Goal: Answer question/provide support

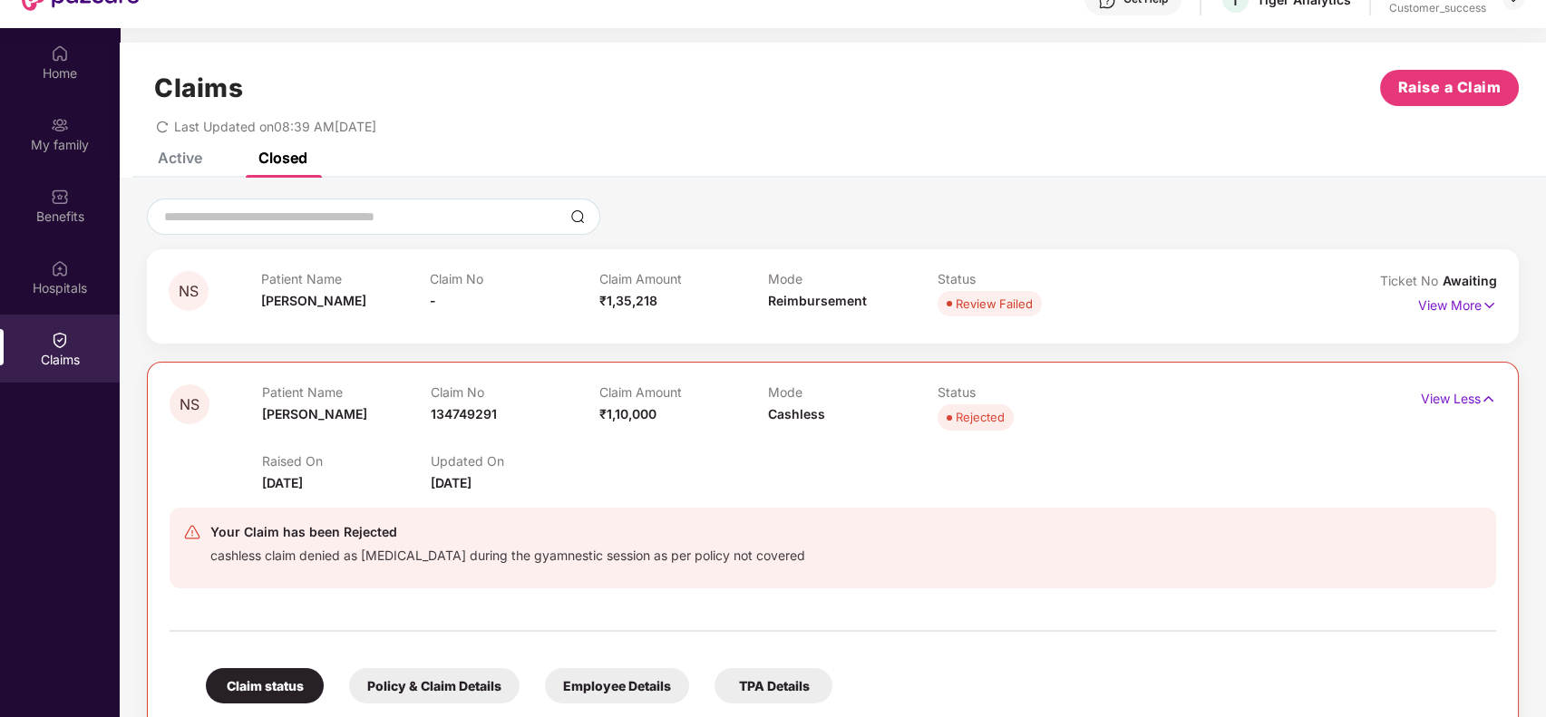
scroll to position [205, 0]
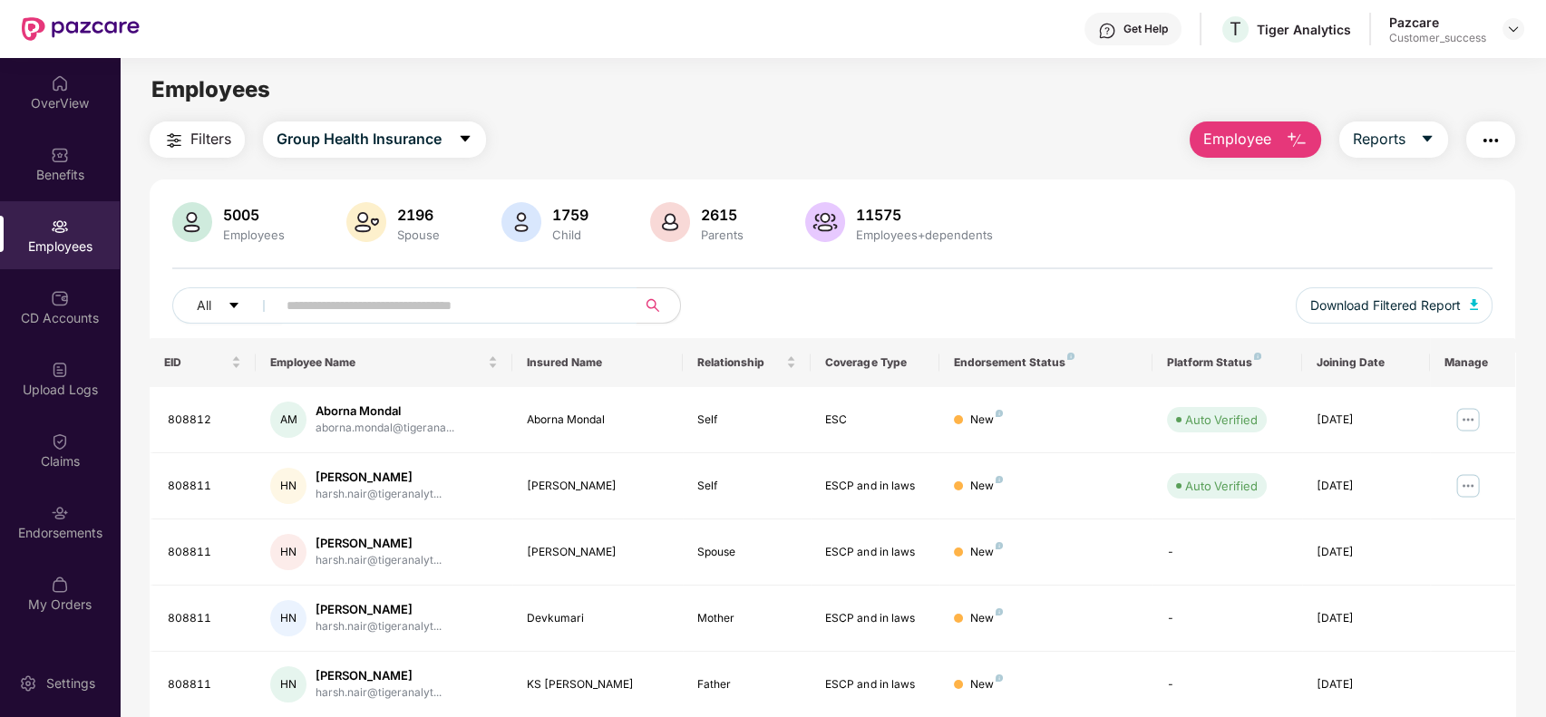
click at [305, 315] on input "text" at bounding box center [450, 305] width 326 height 27
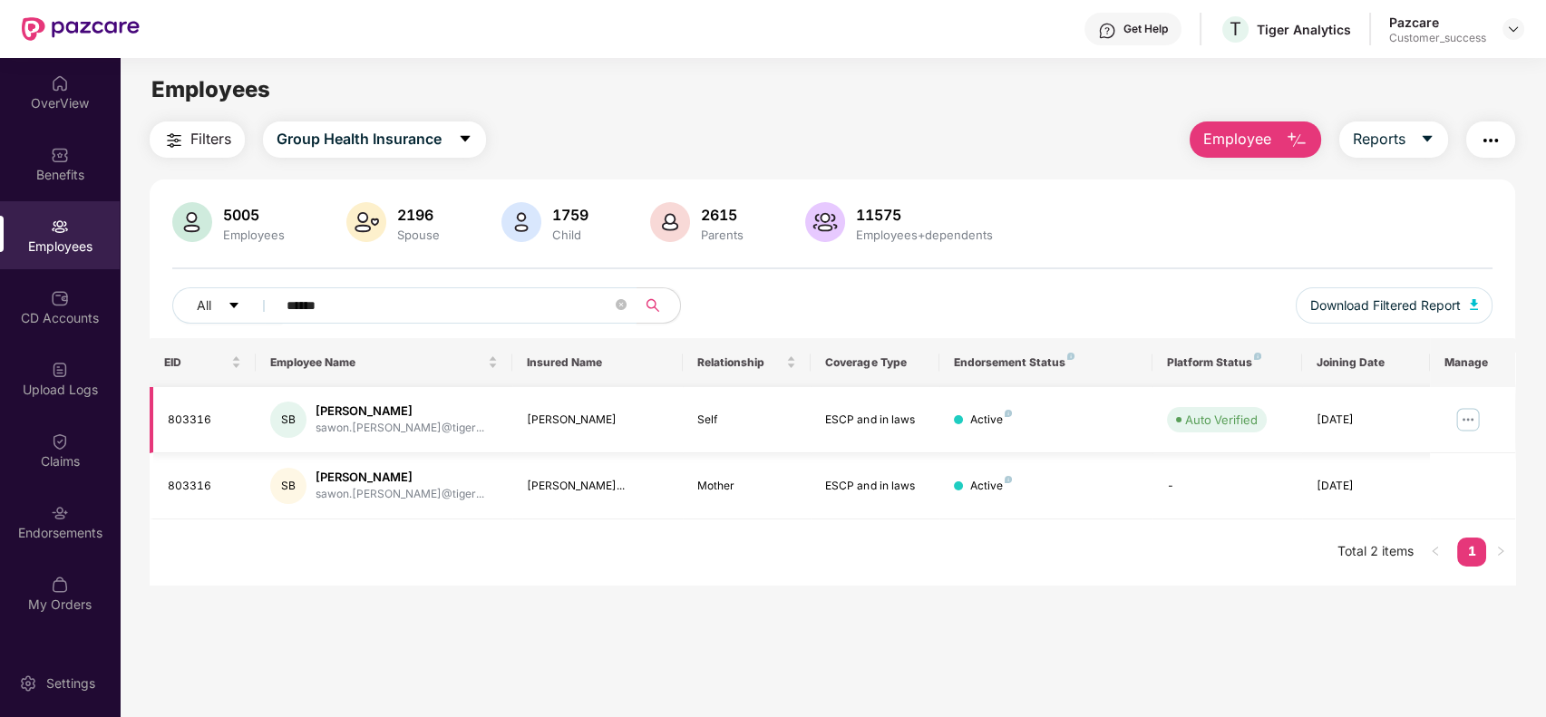
type input "******"
click at [1480, 427] on img at bounding box center [1468, 419] width 29 height 29
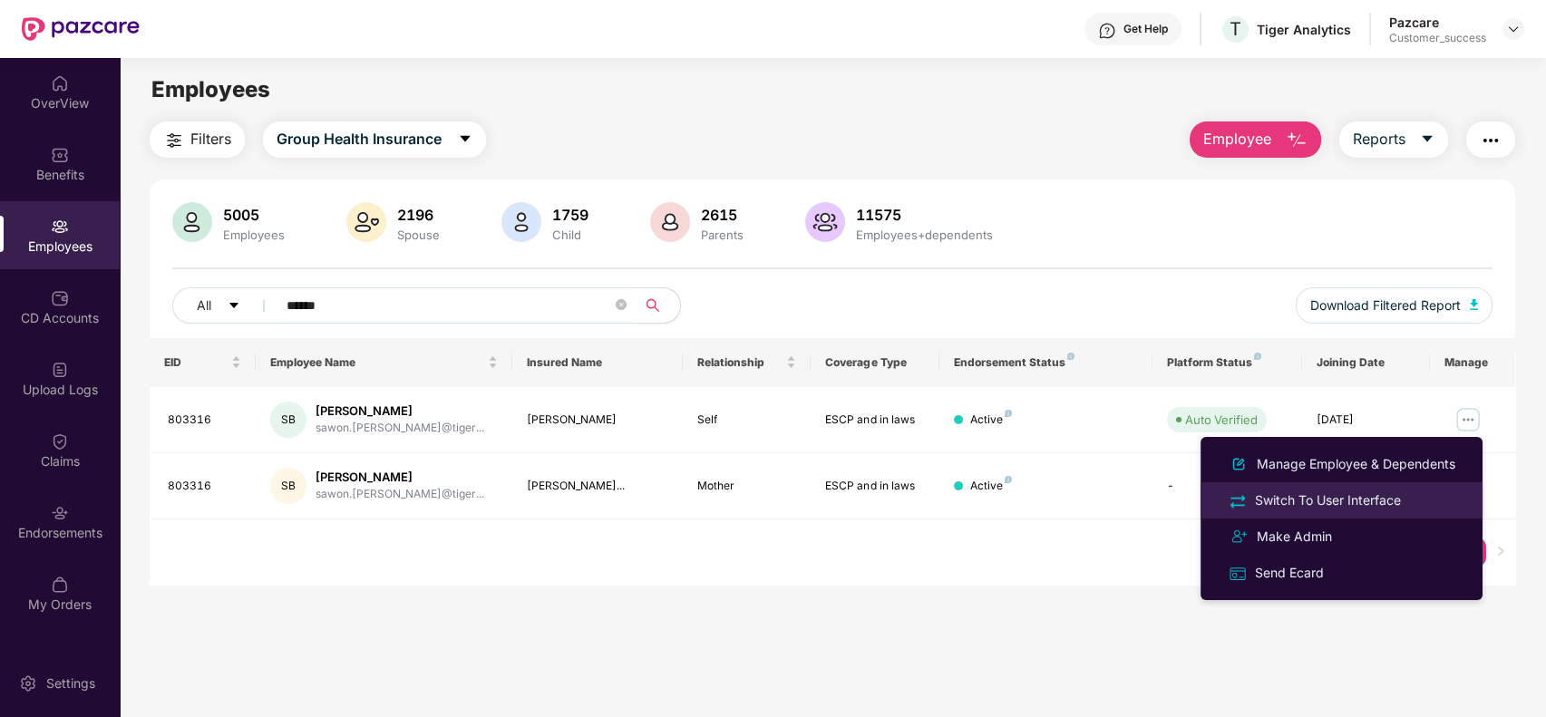
click at [1366, 494] on div "Switch To User Interface" at bounding box center [1328, 501] width 153 height 20
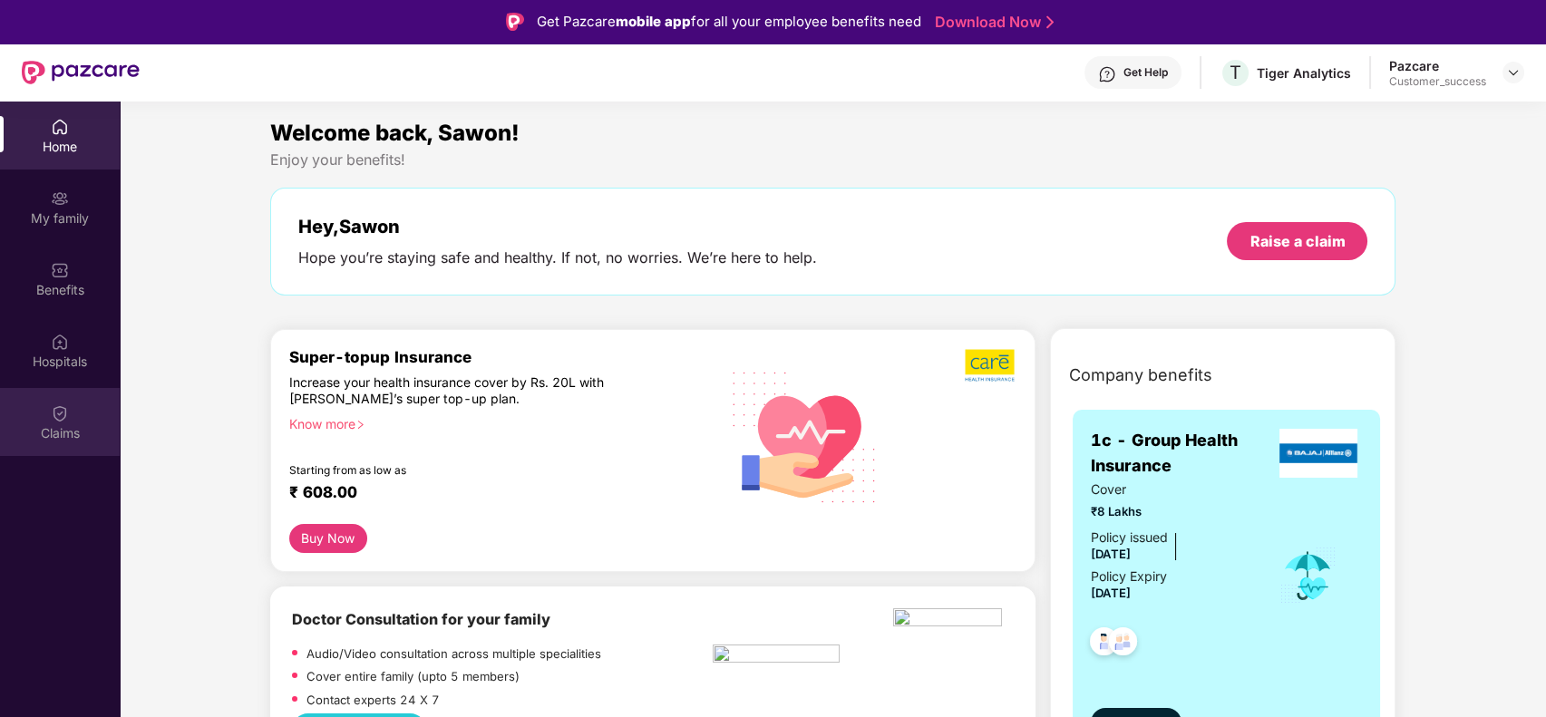
click at [69, 442] on div "Claims" at bounding box center [60, 422] width 120 height 68
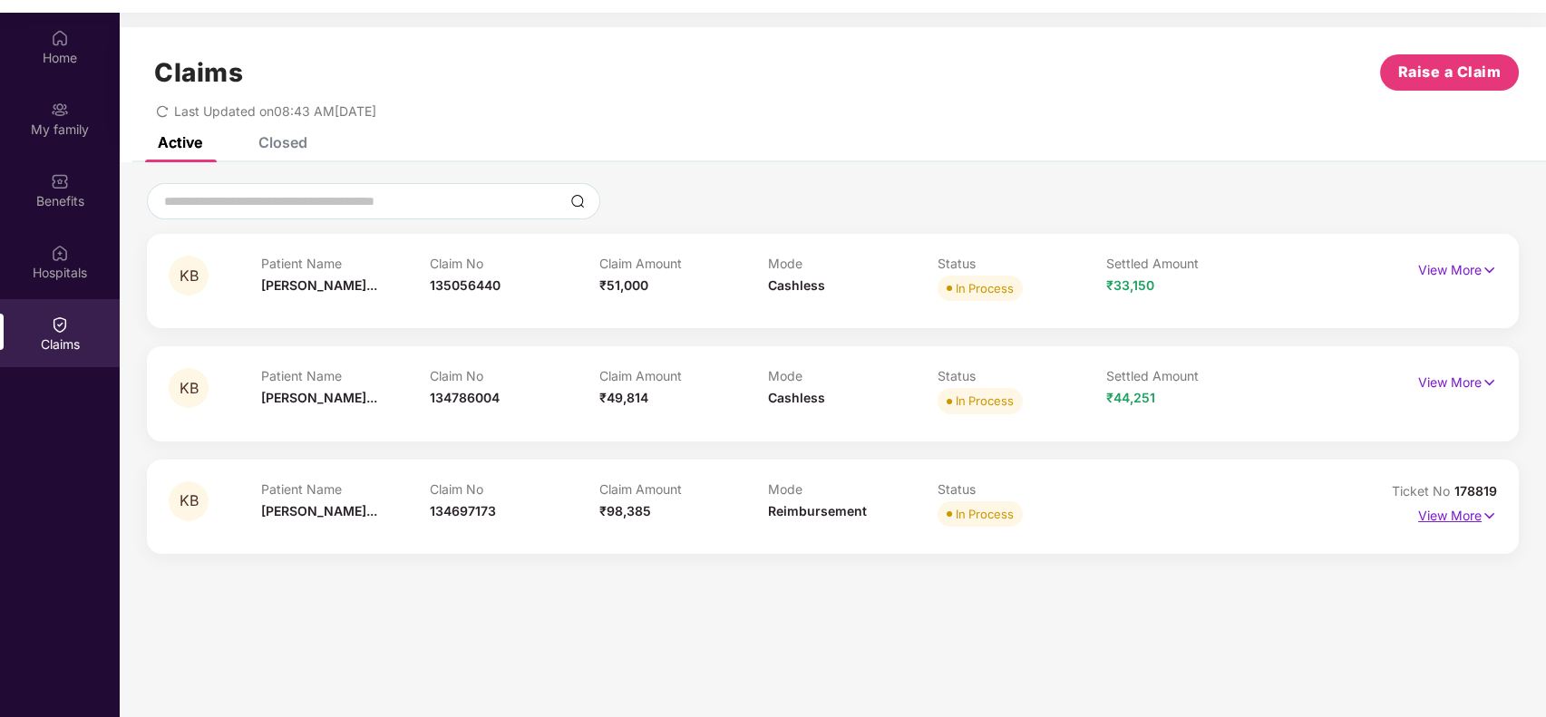
scroll to position [102, 0]
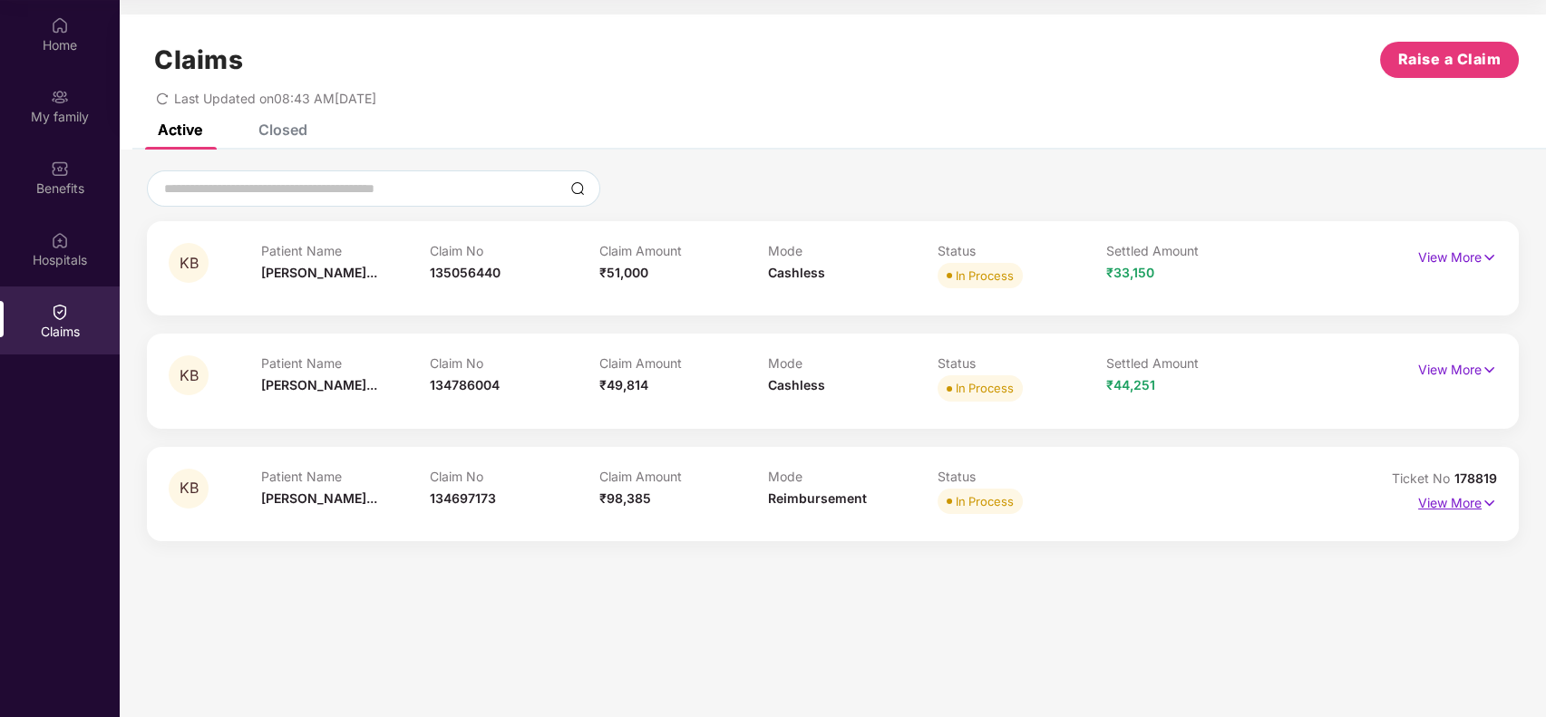
click at [1438, 500] on p "View More" at bounding box center [1457, 501] width 79 height 24
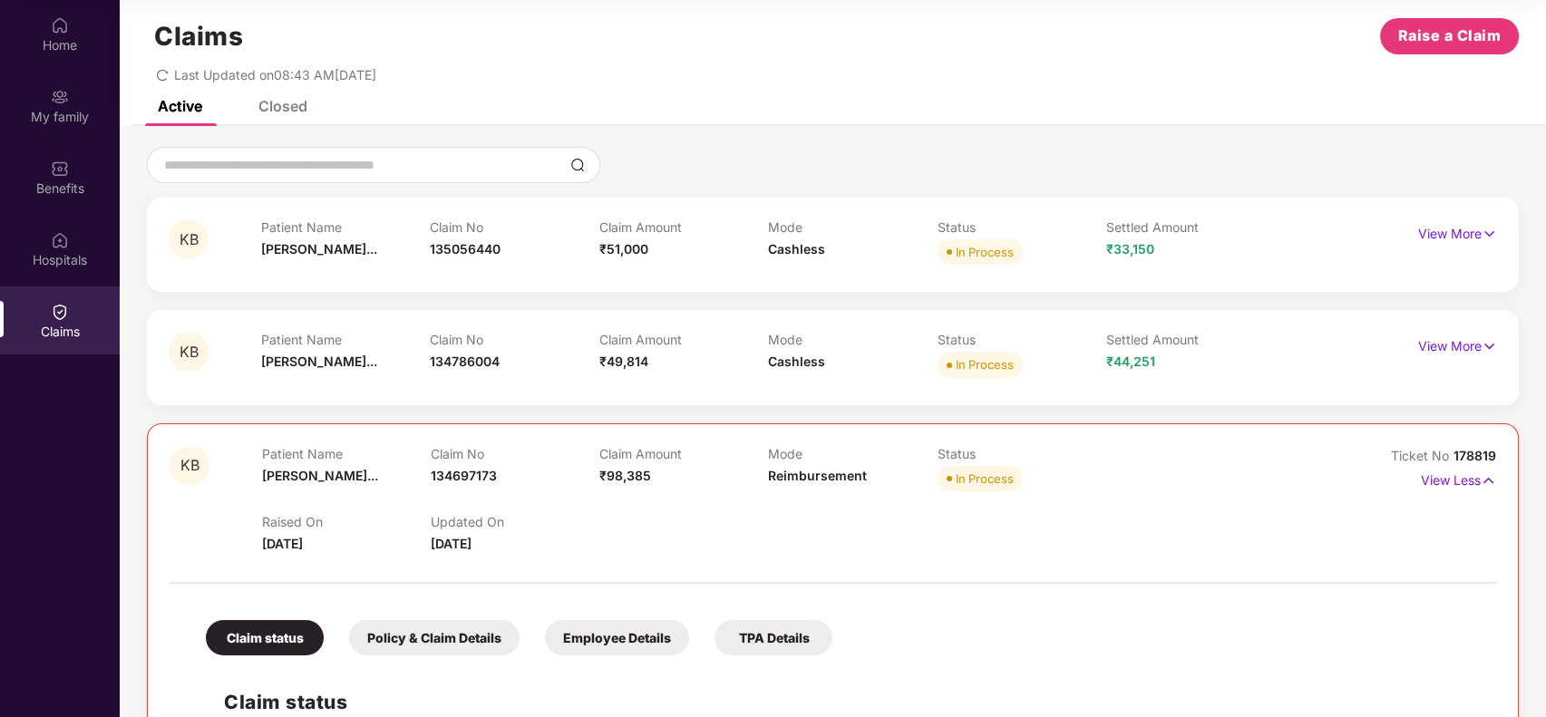
scroll to position [25, 0]
click at [943, 574] on div at bounding box center [833, 572] width 1327 height 38
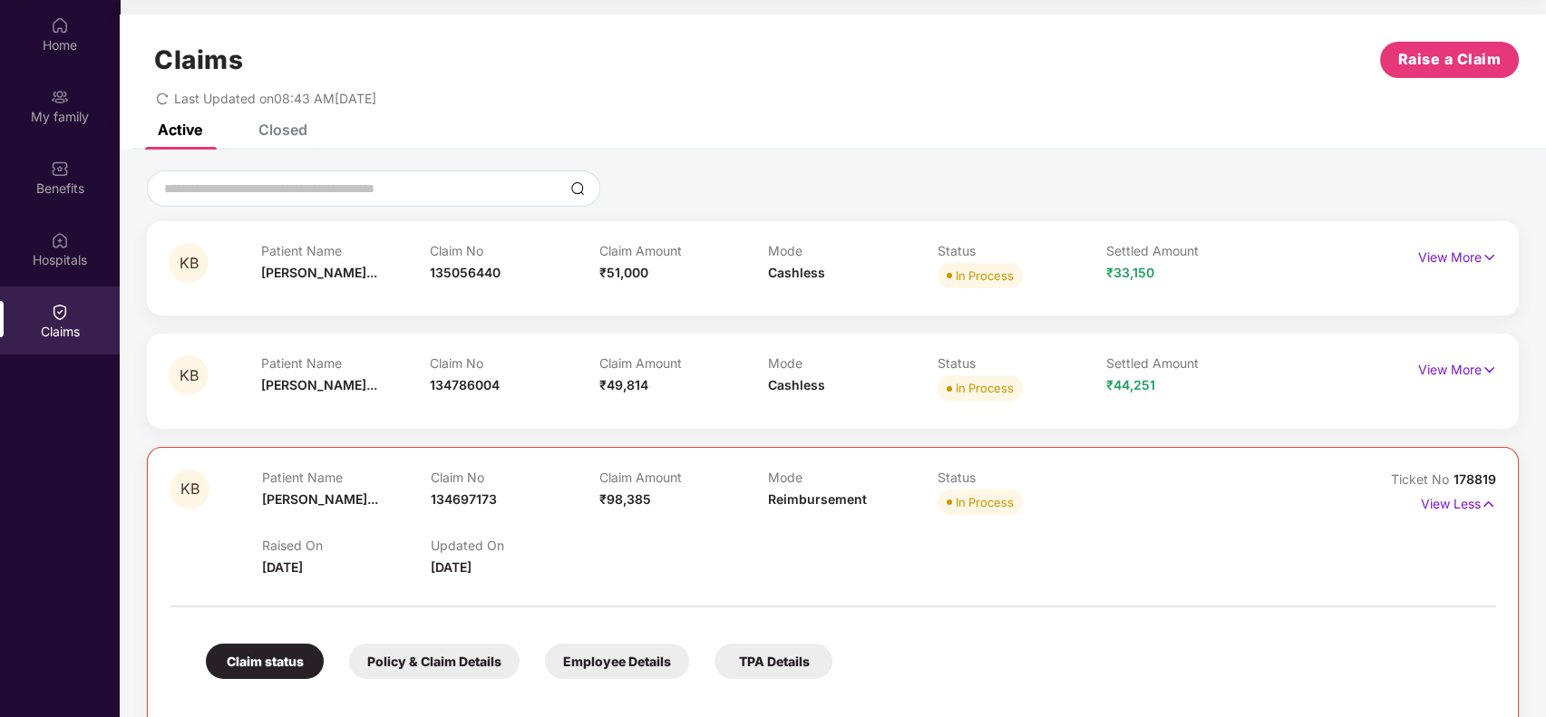
scroll to position [0, 0]
